Goal: Task Accomplishment & Management: Complete application form

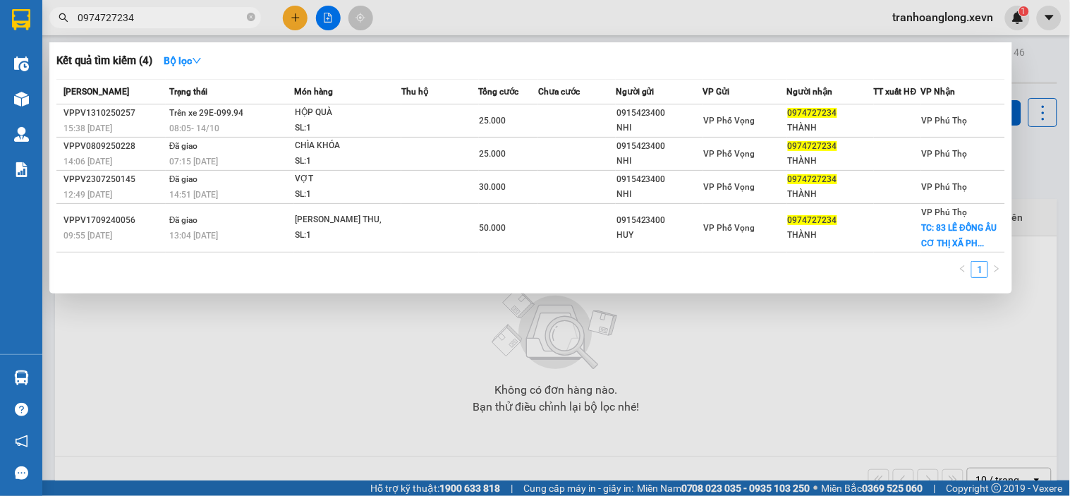
type input "0974727234"
click at [425, 120] on td at bounding box center [439, 120] width 77 height 33
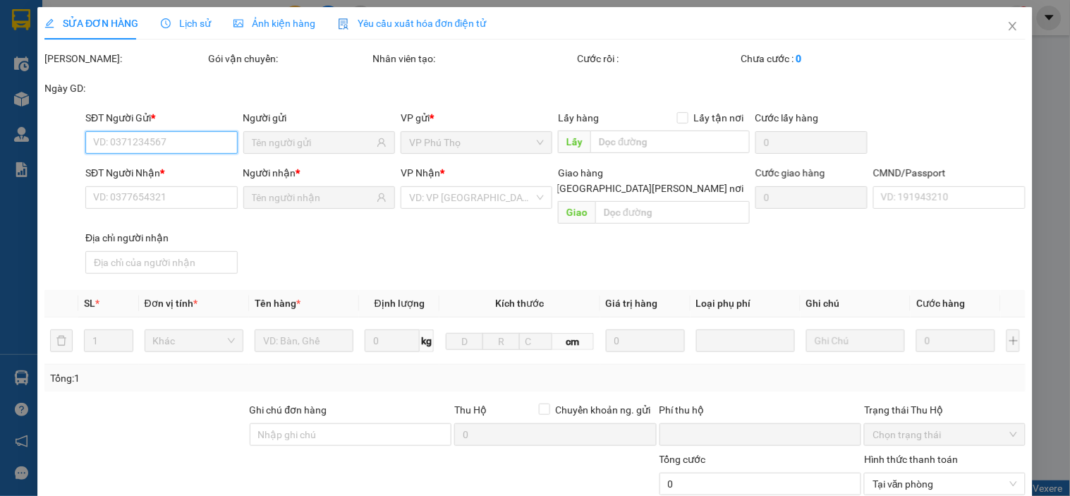
type input "0915423400"
type input "NHI"
type input "0974727234"
type input "THÀNH"
type input "0974727234 chị yến lấy"
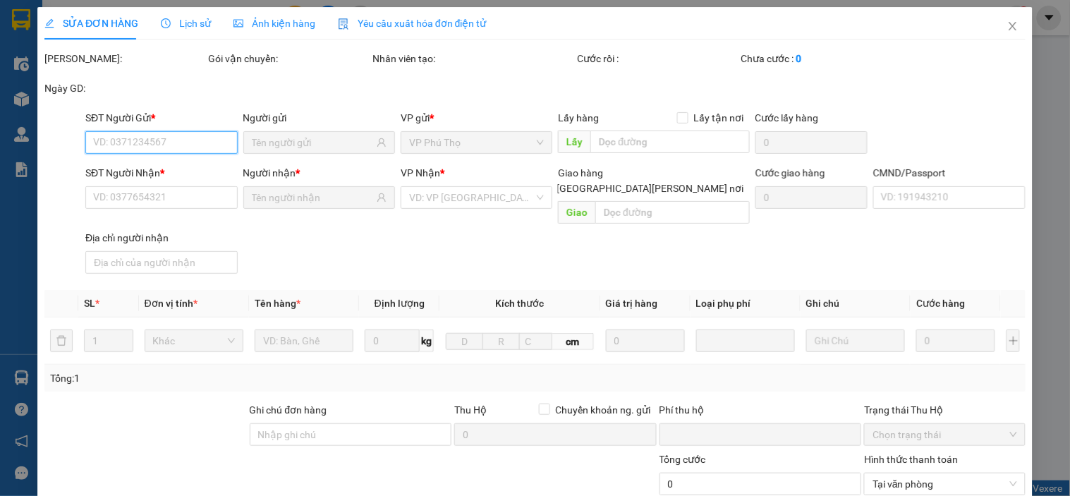
type input "0"
type input "25.000"
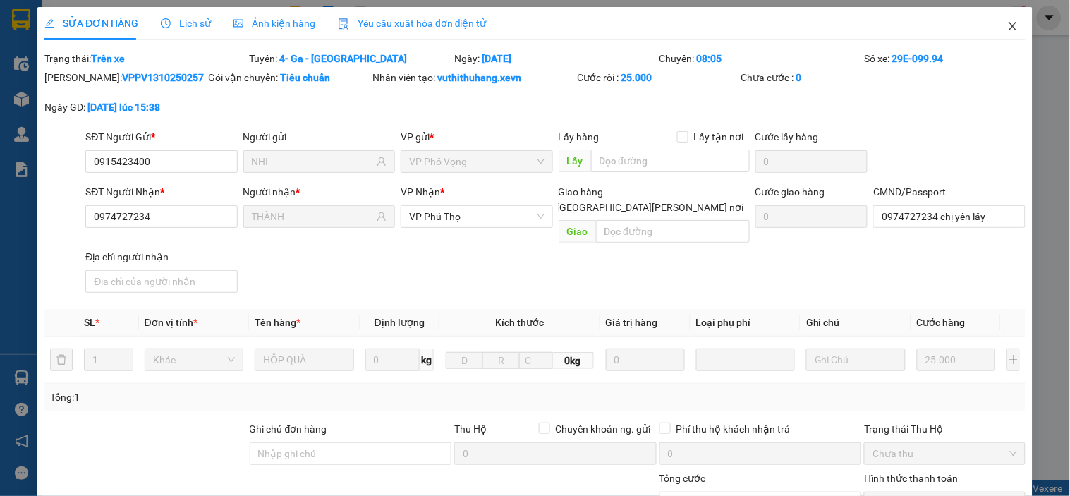
click at [1007, 30] on icon "close" at bounding box center [1012, 25] width 11 height 11
